Goal: Information Seeking & Learning: Learn about a topic

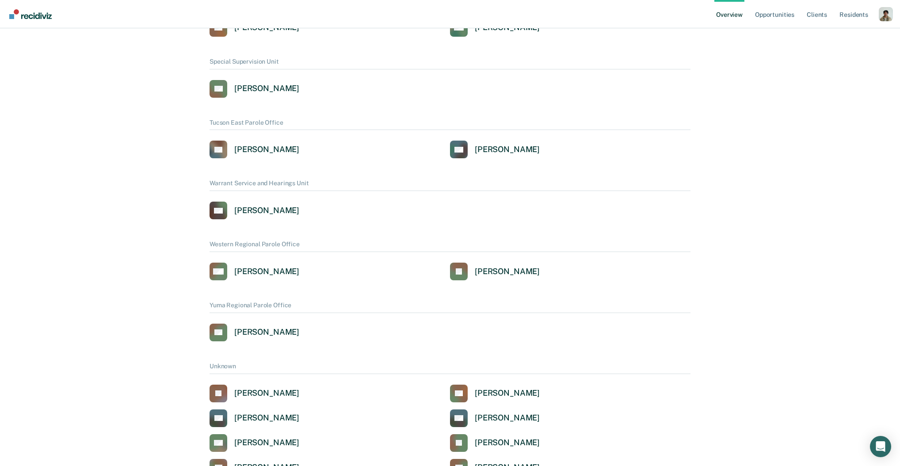
scroll to position [755, 0]
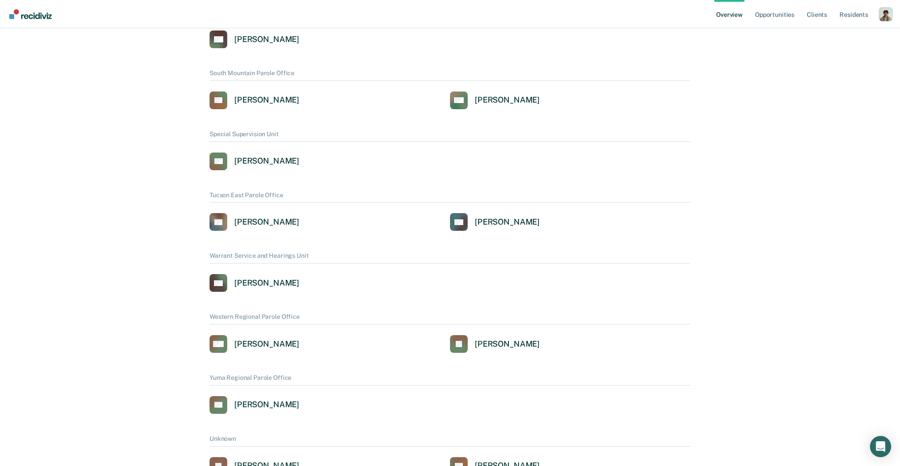
scroll to position [592, 0]
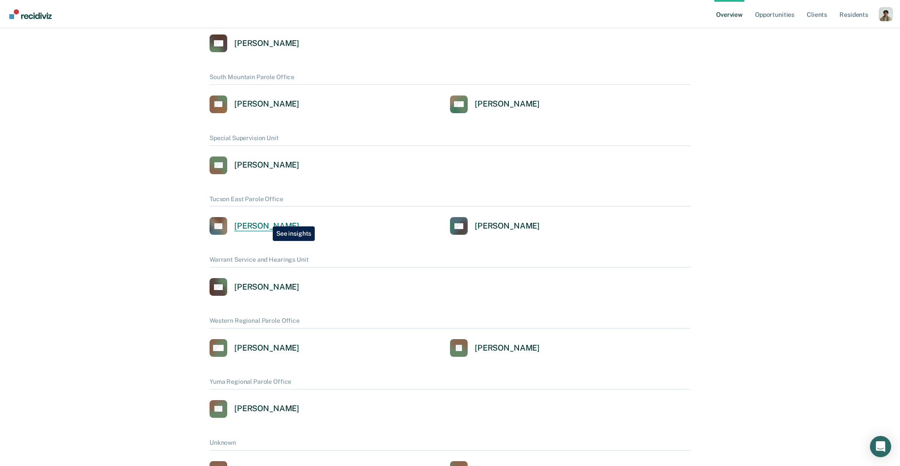
click at [266, 221] on div "[PERSON_NAME]" at bounding box center [266, 226] width 65 height 10
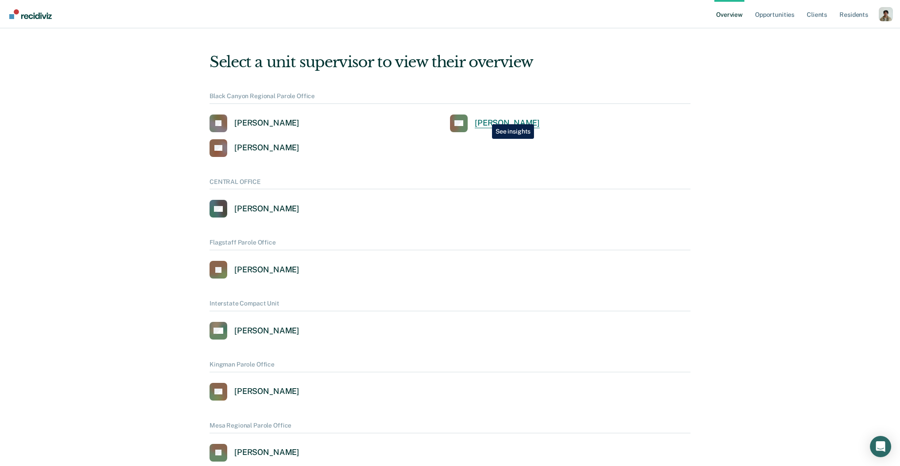
click at [485, 118] on link "RH [PERSON_NAME]" at bounding box center [495, 123] width 90 height 18
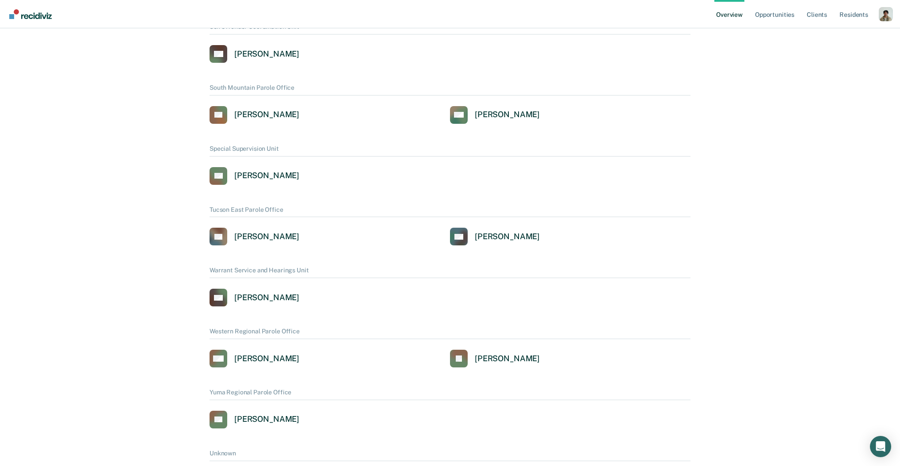
scroll to position [675, 0]
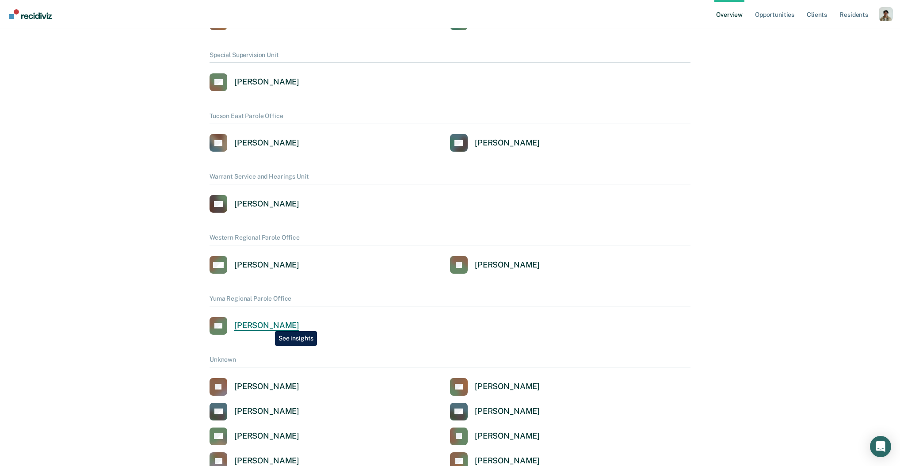
click at [268, 324] on div "[PERSON_NAME]" at bounding box center [266, 325] width 65 height 10
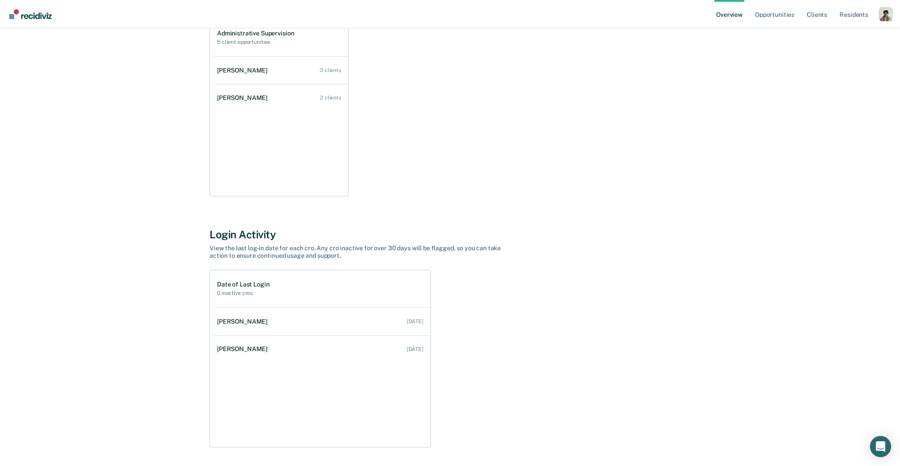
scroll to position [17, 0]
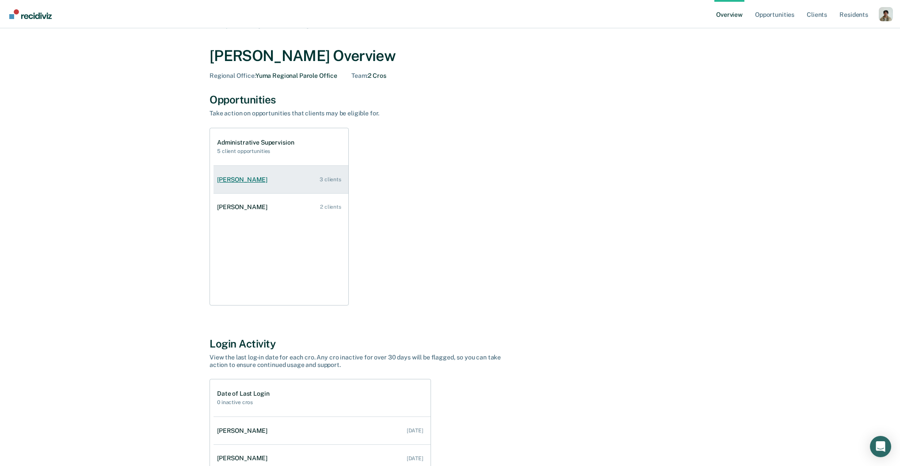
click at [274, 187] on link "[PERSON_NAME] 3 clients" at bounding box center [280, 179] width 135 height 25
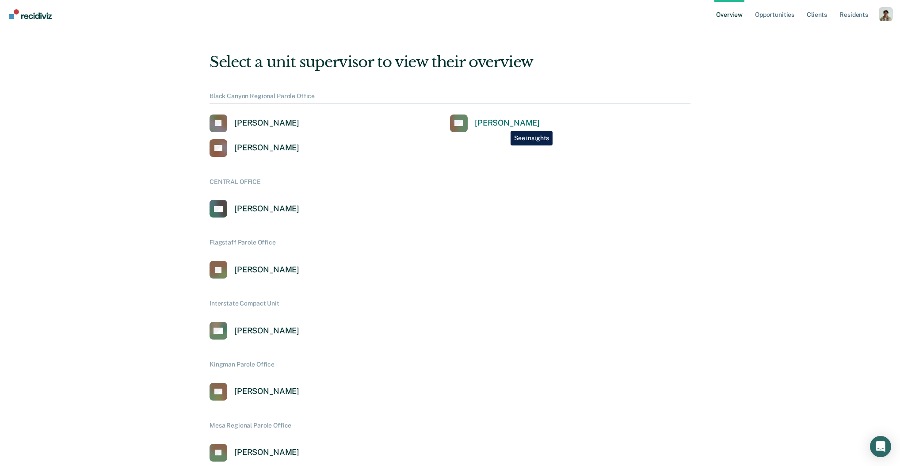
click at [504, 124] on div "[PERSON_NAME]" at bounding box center [507, 123] width 65 height 10
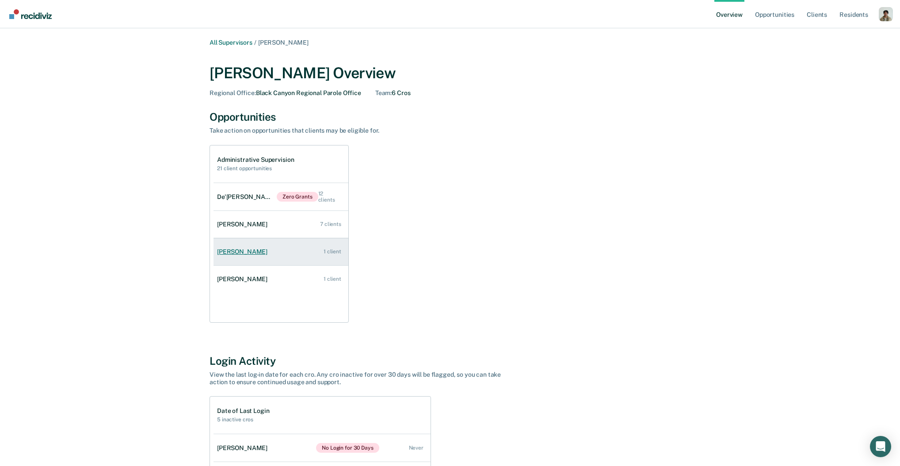
scroll to position [4, 0]
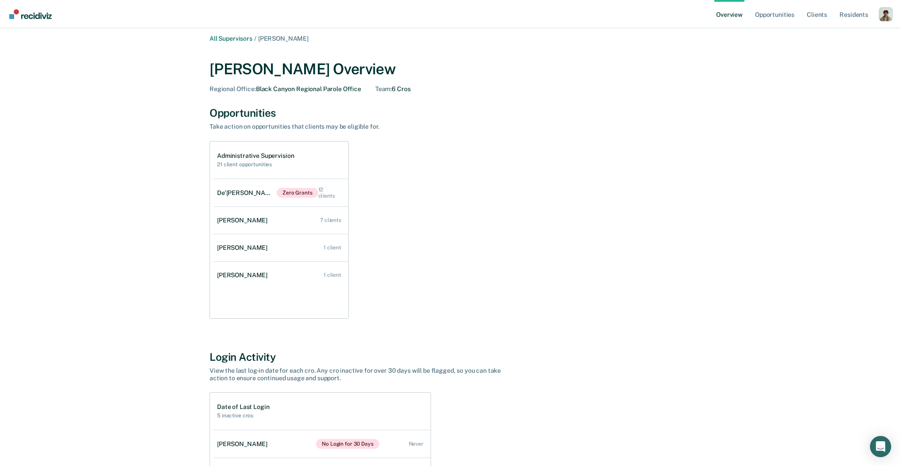
click at [152, 249] on div "All Supervisors / [PERSON_NAME] [PERSON_NAME] Overview Regional Office : Black …" at bounding box center [450, 311] width 879 height 552
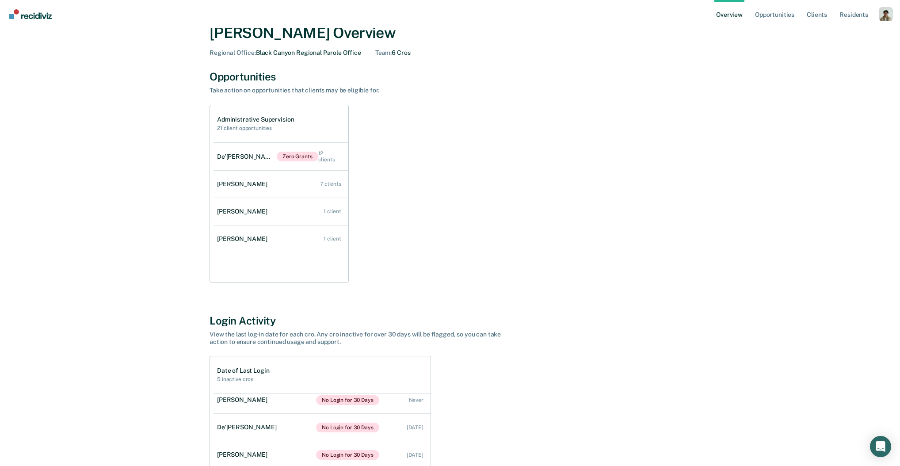
scroll to position [0, 0]
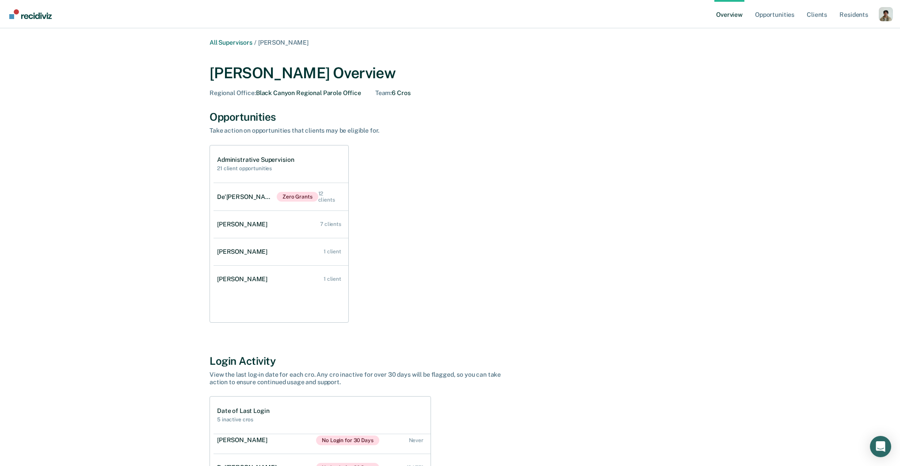
click at [187, 88] on div "All Supervisors / [PERSON_NAME] [PERSON_NAME] Overview Regional Office : Black …" at bounding box center [450, 315] width 530 height 552
click at [241, 43] on link "All Supervisors" at bounding box center [231, 43] width 43 height 8
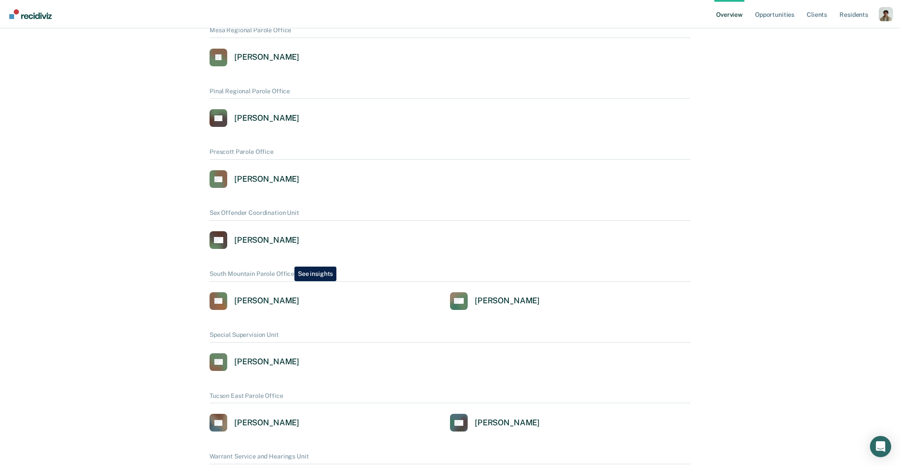
scroll to position [400, 0]
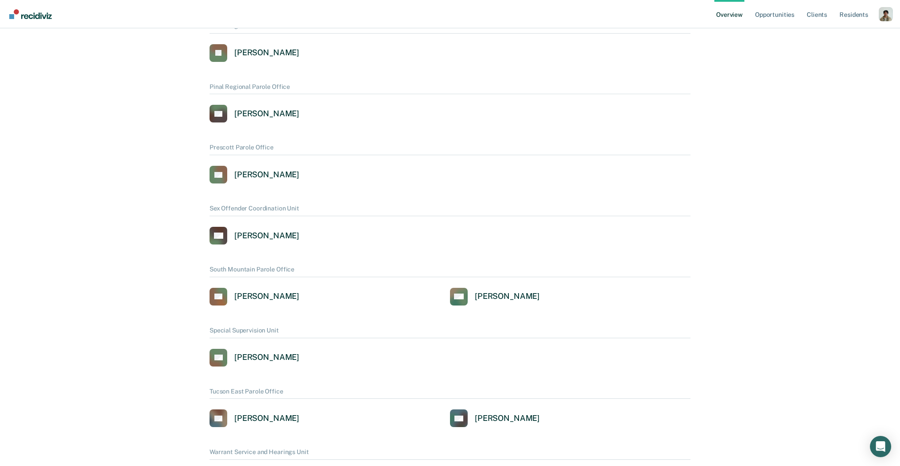
click at [274, 427] on div "Select a unit supervisor to view their overview Black Canyon Regional Parole Of…" at bounding box center [450, 216] width 530 height 1155
click at [271, 417] on div "[PERSON_NAME]" at bounding box center [266, 418] width 65 height 10
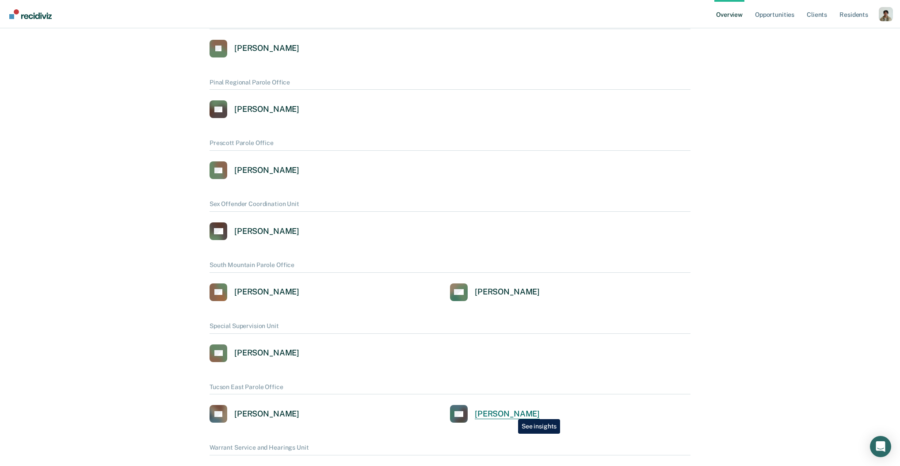
click at [511, 412] on div "[PERSON_NAME]" at bounding box center [507, 414] width 65 height 10
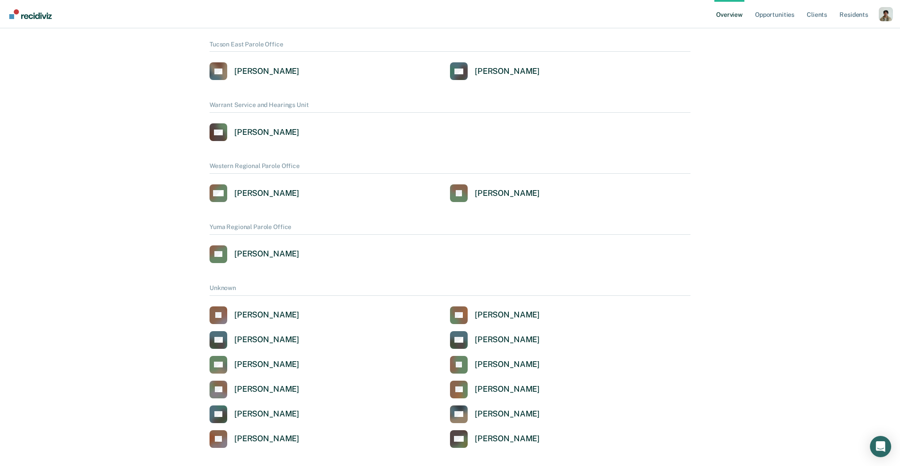
scroll to position [755, 0]
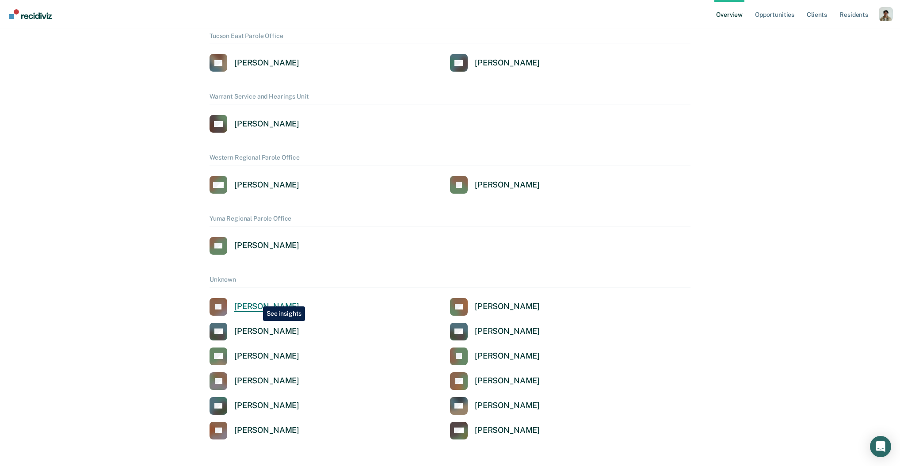
click at [256, 301] on div "[PERSON_NAME]" at bounding box center [266, 306] width 65 height 10
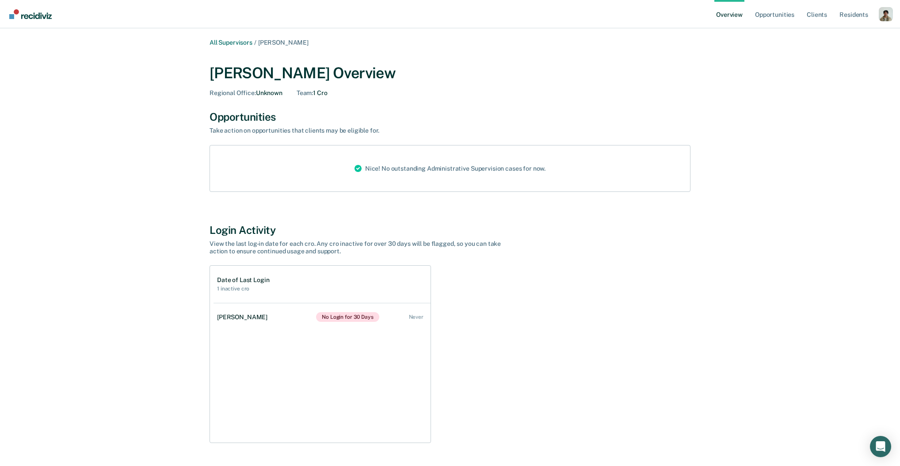
scroll to position [755, 0]
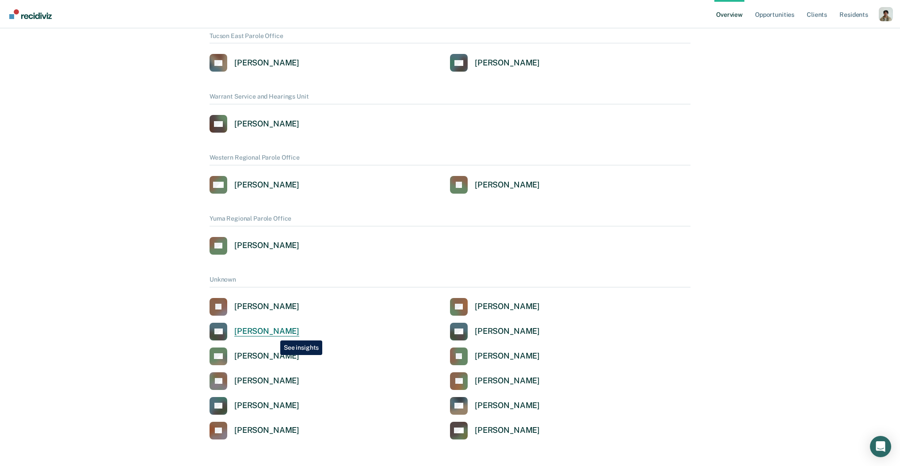
click at [274, 334] on div "[PERSON_NAME]" at bounding box center [266, 331] width 65 height 10
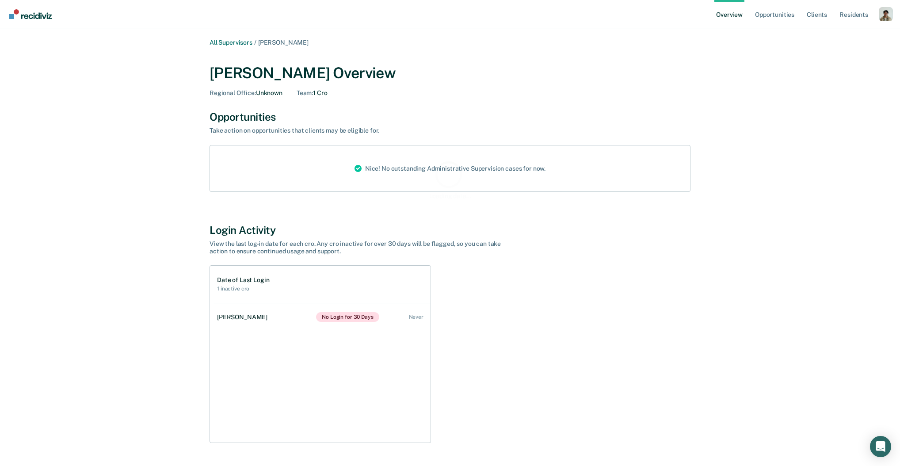
scroll to position [755, 0]
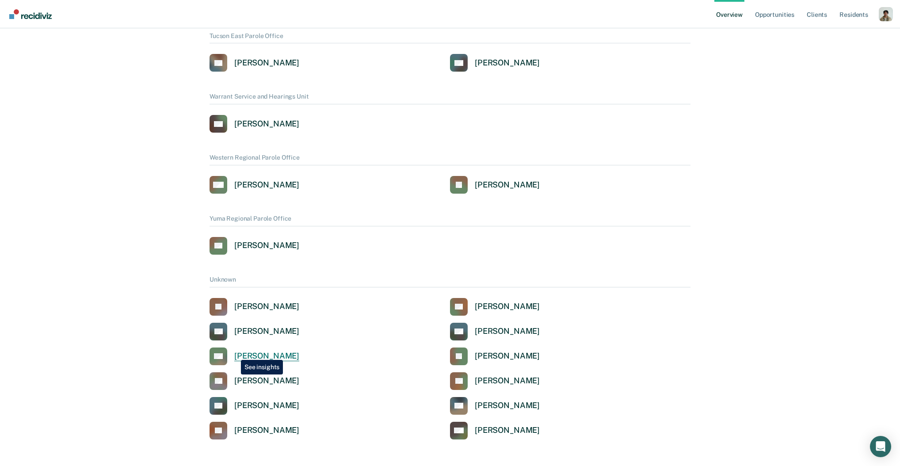
click at [235, 353] on div "[PERSON_NAME]" at bounding box center [266, 356] width 65 height 10
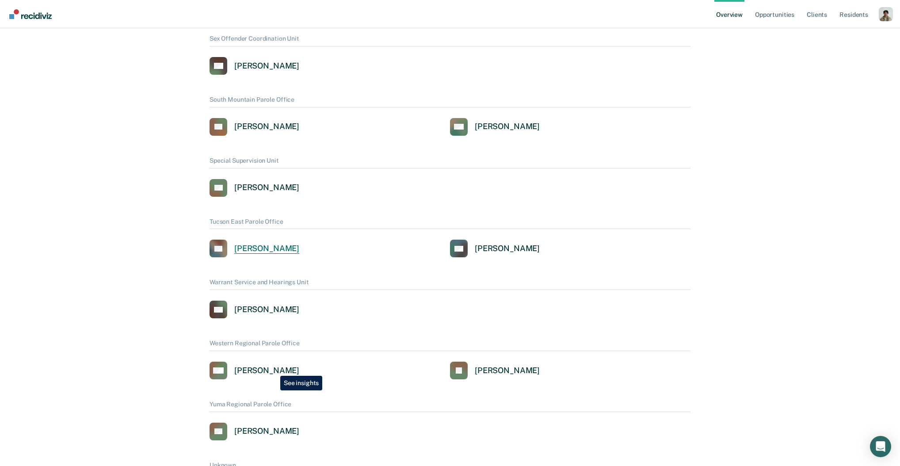
scroll to position [610, 0]
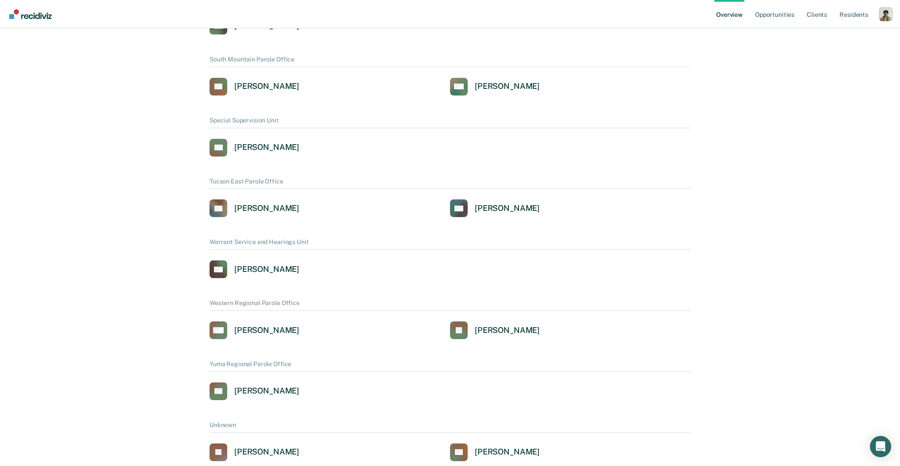
click at [275, 380] on div "Yuma Regional Parole Office ES [PERSON_NAME]" at bounding box center [450, 380] width 481 height 40
click at [273, 394] on div "[PERSON_NAME]" at bounding box center [266, 391] width 65 height 10
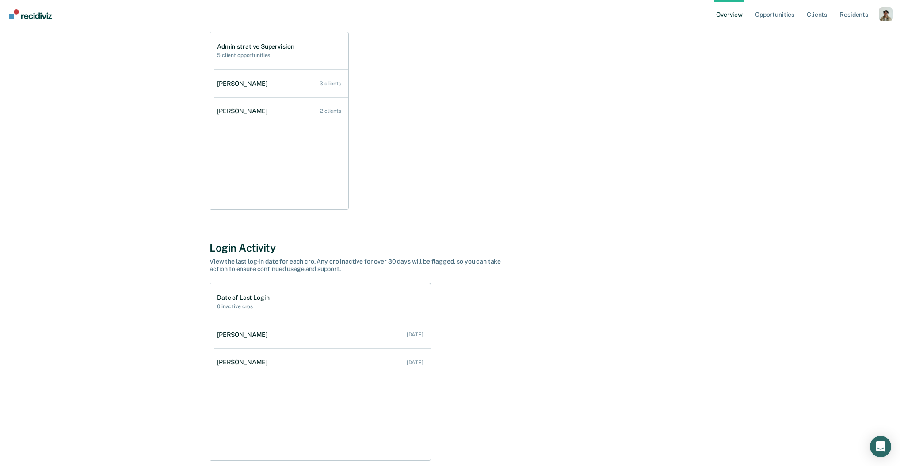
scroll to position [69, 0]
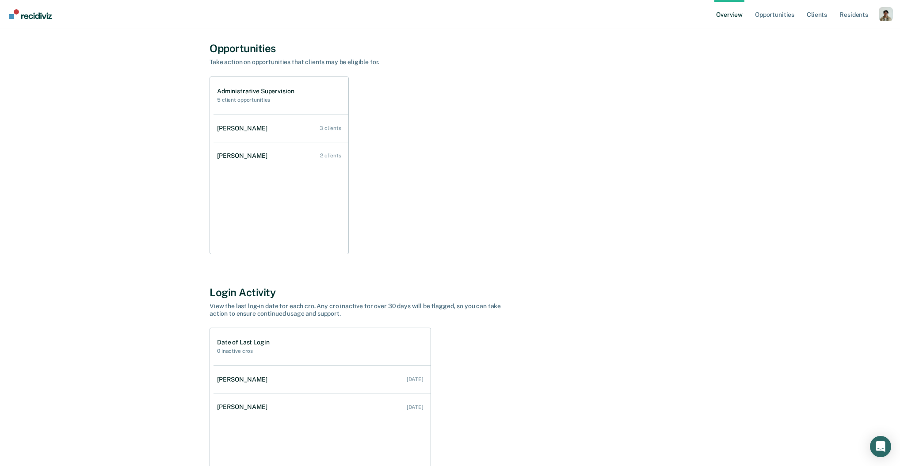
click at [155, 277] on div "All Supervisors / [PERSON_NAME] [PERSON_NAME] Overview Regional Office : Yuma R…" at bounding box center [450, 246] width 879 height 552
click at [224, 155] on div "[PERSON_NAME]" at bounding box center [244, 156] width 54 height 8
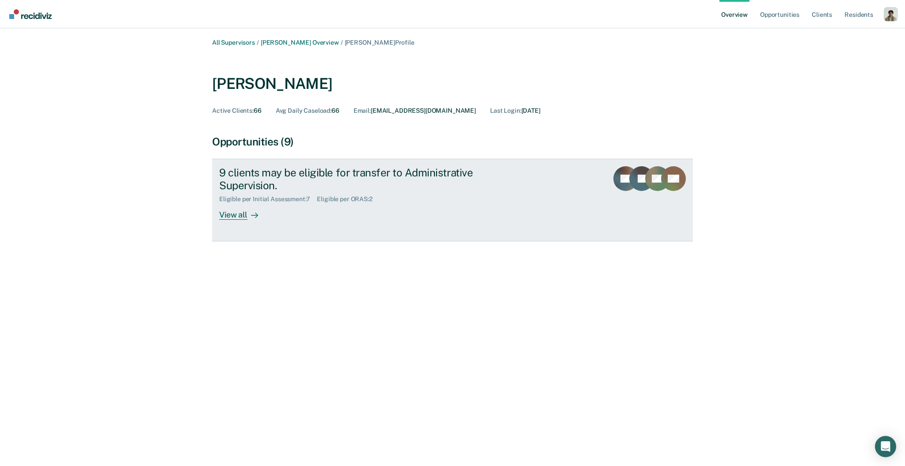
click at [296, 222] on link "9 clients may be eligible for transfer to Administrative Supervision. Eligible …" at bounding box center [452, 200] width 481 height 83
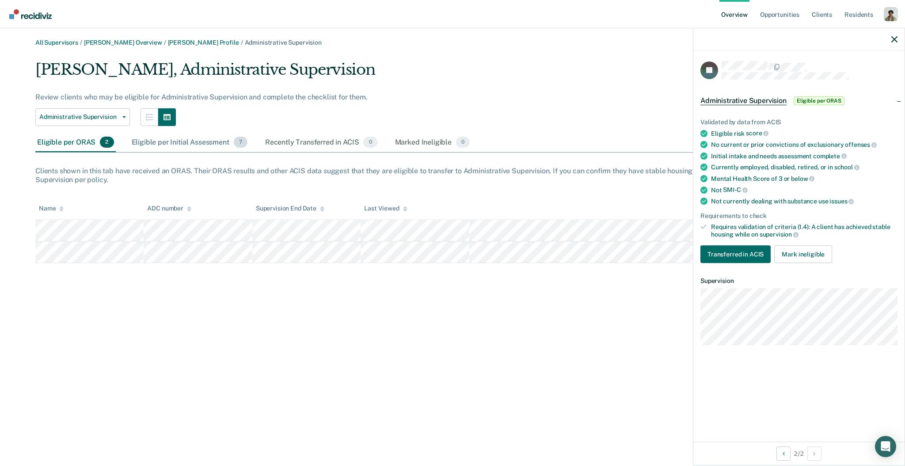
click at [211, 141] on div "Eligible per Initial Assessment 7" at bounding box center [189, 142] width 119 height 19
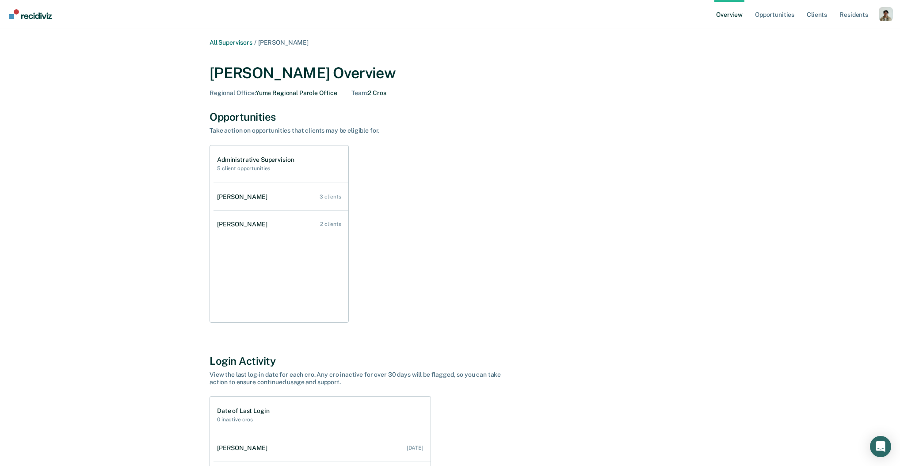
scroll to position [610, 0]
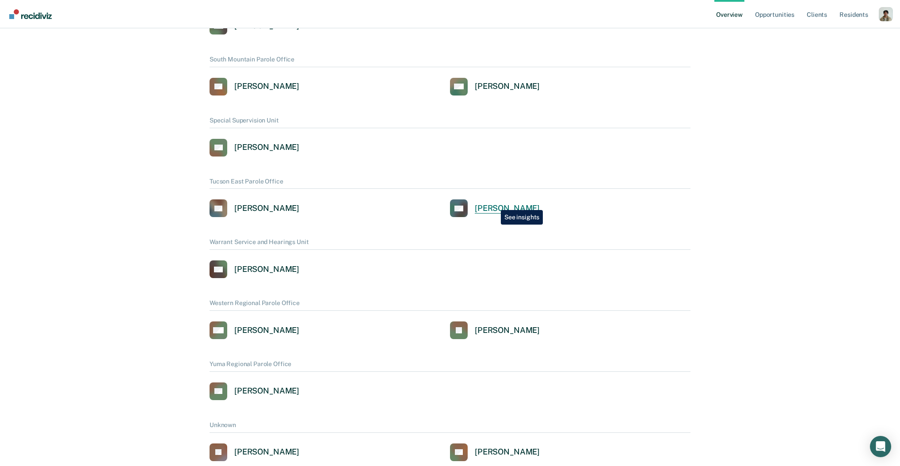
click at [508, 205] on div "[PERSON_NAME]" at bounding box center [507, 208] width 65 height 10
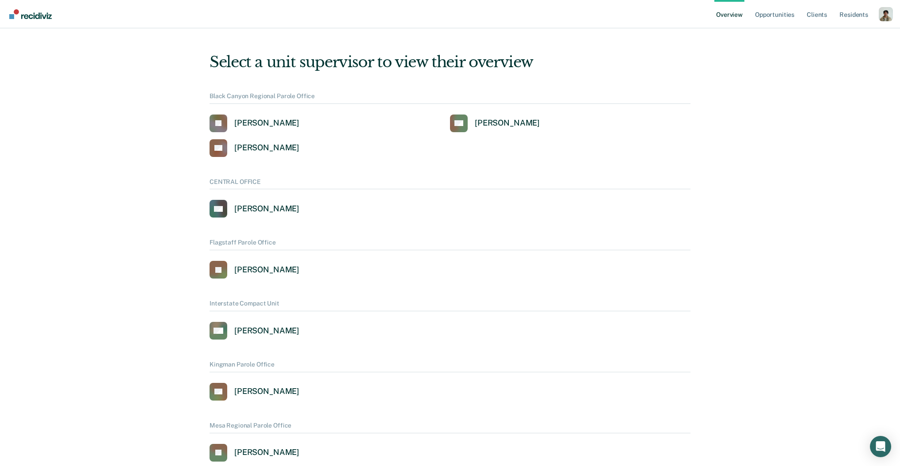
scroll to position [610, 0]
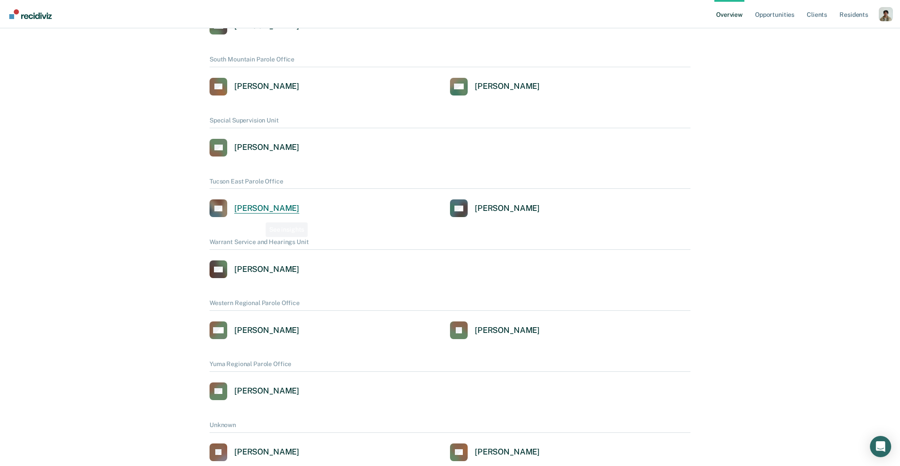
click at [268, 205] on div "[PERSON_NAME]" at bounding box center [266, 208] width 65 height 10
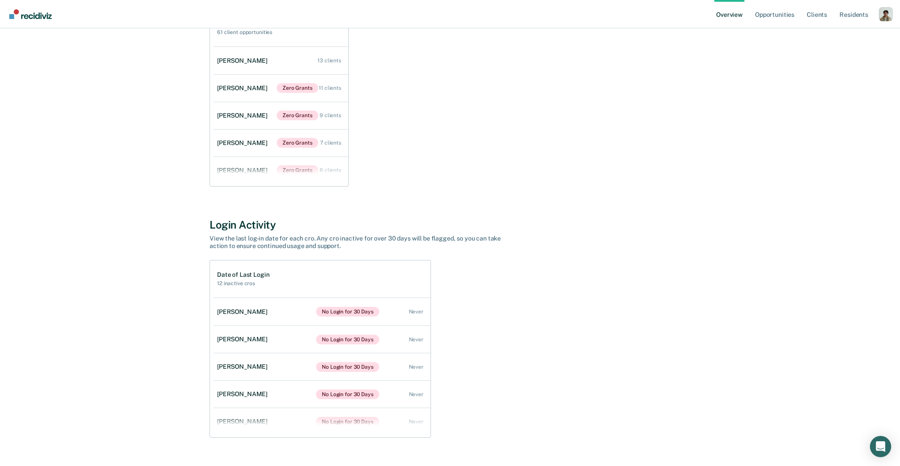
scroll to position [154, 0]
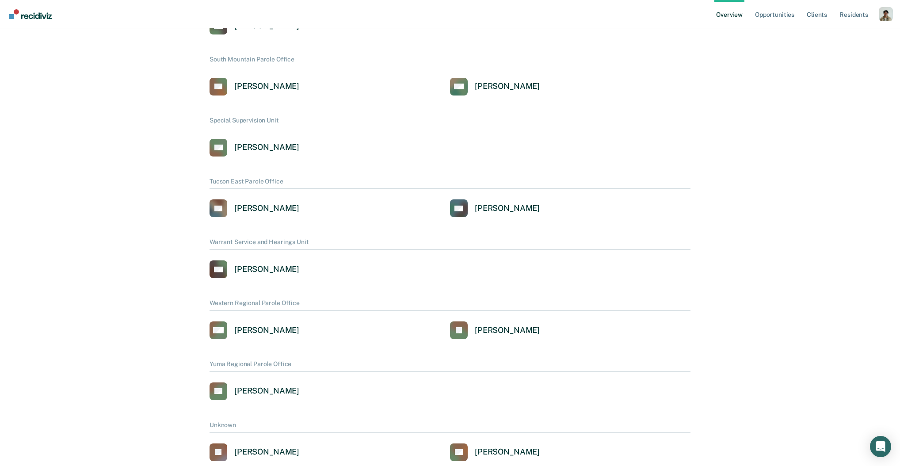
scroll to position [755, 0]
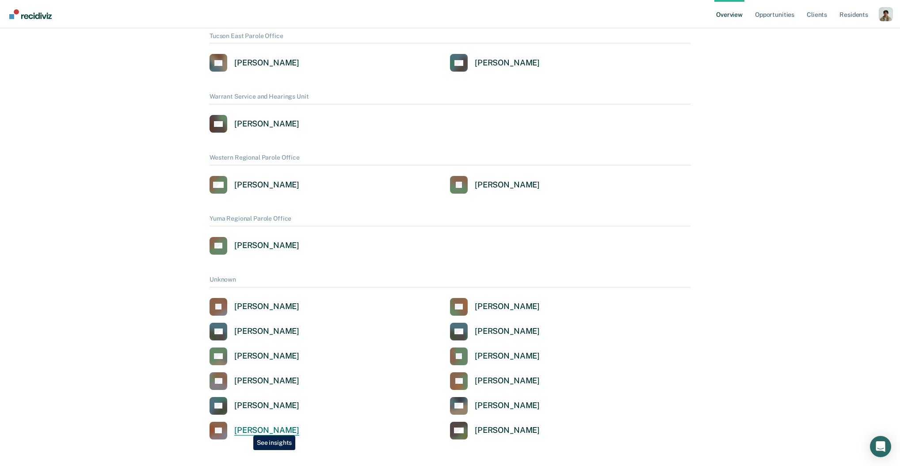
click at [247, 429] on div "[PERSON_NAME]" at bounding box center [266, 430] width 65 height 10
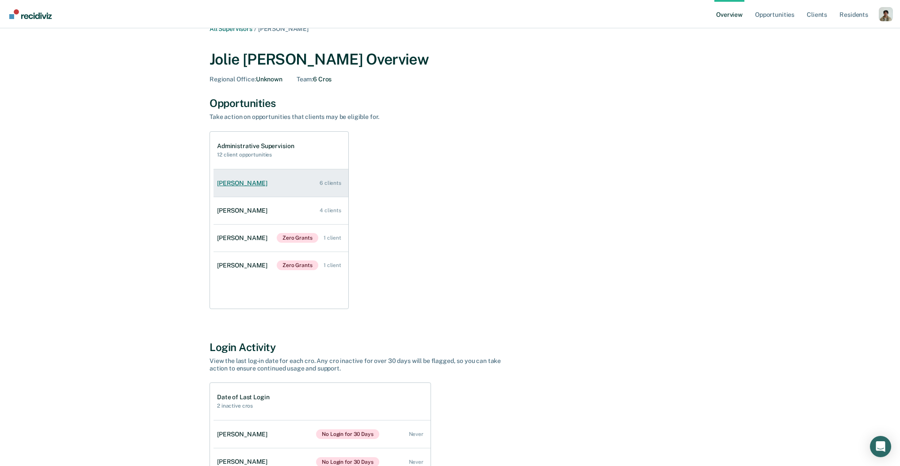
scroll to position [18, 0]
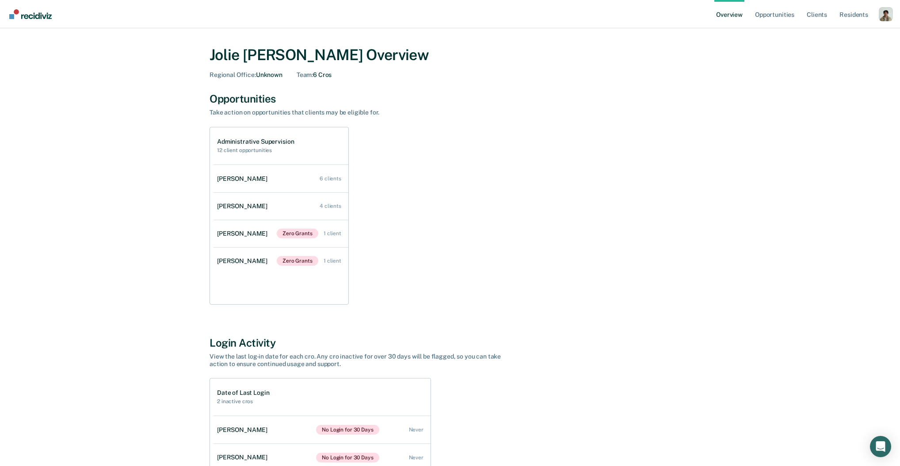
click at [193, 281] on div "All Supervisors / [PERSON_NAME] [PERSON_NAME] Overview Regional Office : Unknow…" at bounding box center [450, 297] width 530 height 552
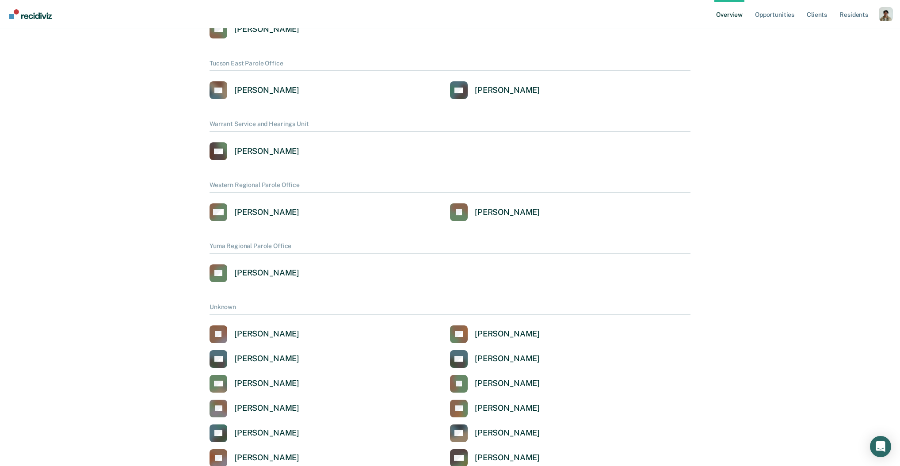
scroll to position [700, 0]
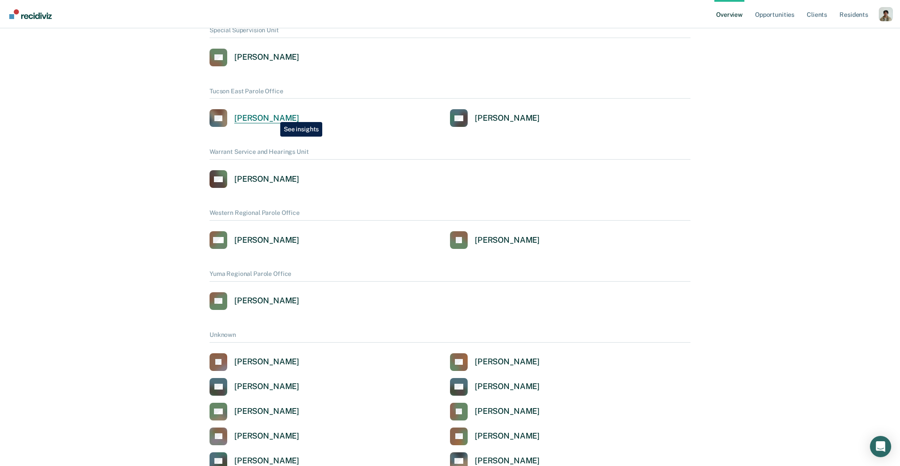
click at [274, 115] on div "[PERSON_NAME]" at bounding box center [266, 118] width 65 height 10
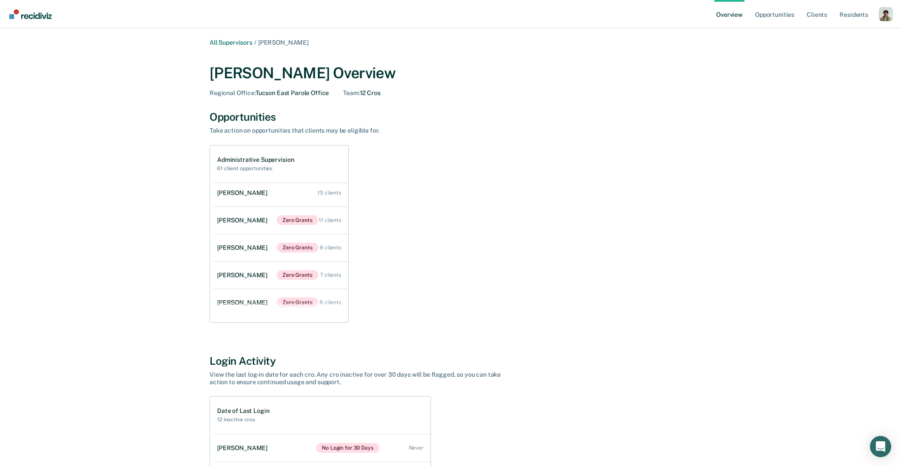
scroll to position [28, 0]
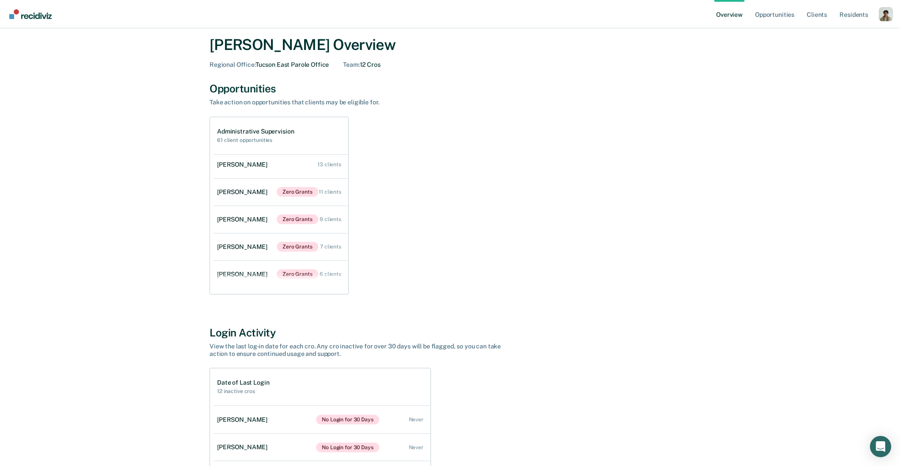
click at [152, 132] on div "All Supervisors / [PERSON_NAME] [PERSON_NAME] Overview Regional Office : Tucson…" at bounding box center [450, 287] width 879 height 552
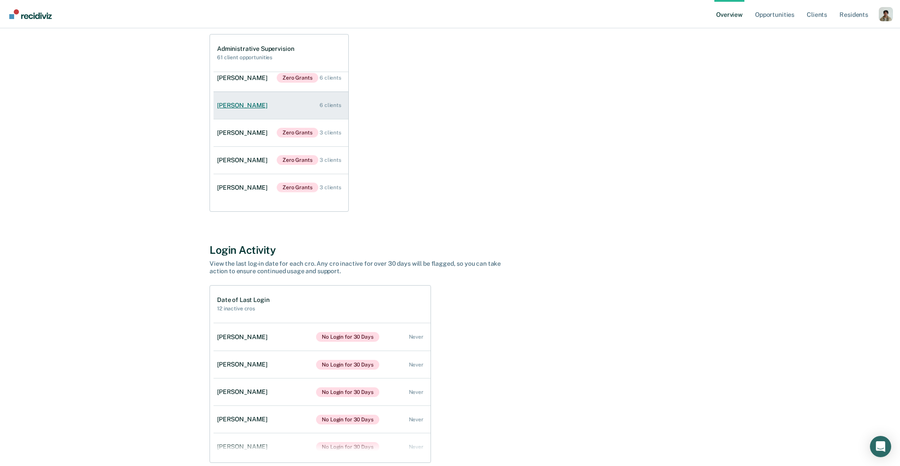
scroll to position [147, 0]
